Goal: Task Accomplishment & Management: Manage account settings

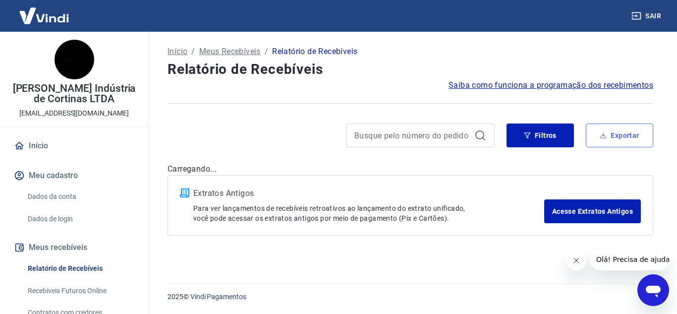
click at [632, 134] on button "Exportar" at bounding box center [619, 135] width 67 height 24
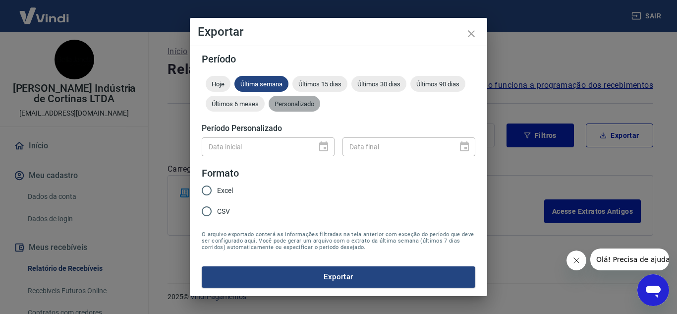
click at [289, 99] on div "Personalizado" at bounding box center [295, 104] width 52 height 16
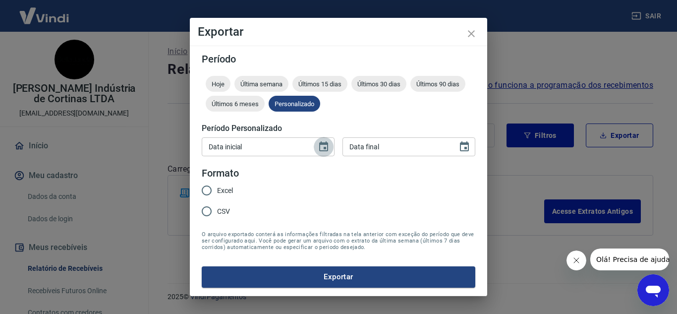
drag, startPoint x: 327, startPoint y: 147, endPoint x: 336, endPoint y: 151, distance: 9.3
click at [327, 146] on icon "Choose date" at bounding box center [324, 147] width 12 height 12
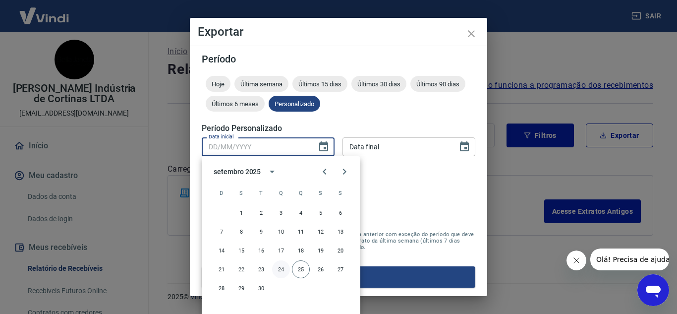
click at [283, 267] on button "24" at bounding box center [281, 269] width 18 height 18
type input "24/09/2025"
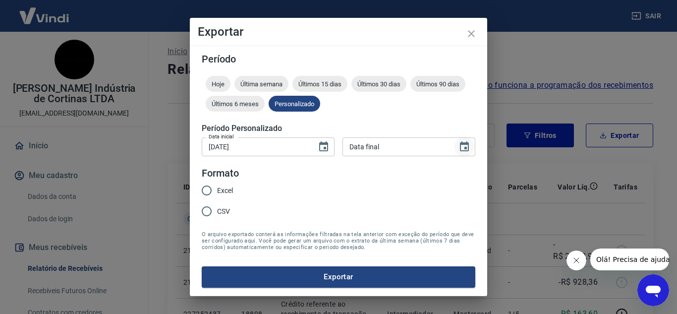
click at [463, 143] on icon "Choose date" at bounding box center [464, 146] width 9 height 10
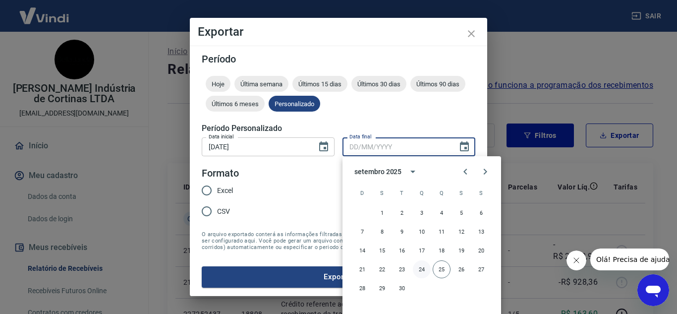
drag, startPoint x: 422, startPoint y: 267, endPoint x: 397, endPoint y: 258, distance: 27.0
click at [422, 267] on button "24" at bounding box center [422, 269] width 18 height 18
type input "24/09/2025"
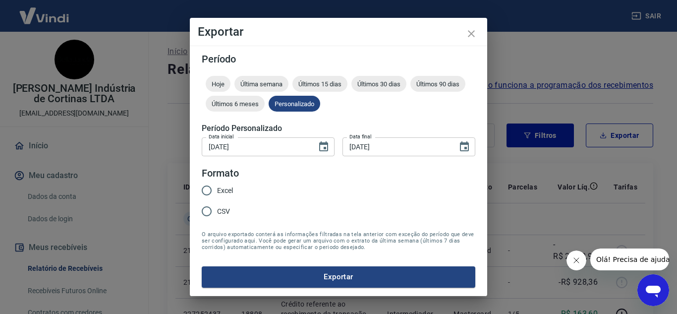
click at [217, 184] on input "Excel" at bounding box center [206, 190] width 21 height 21
radio input "true"
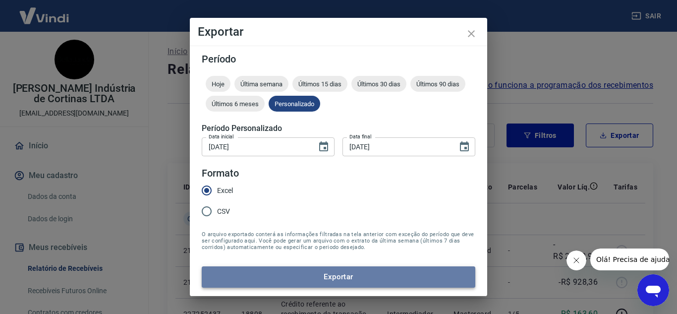
click at [334, 269] on button "Exportar" at bounding box center [339, 276] width 274 height 21
